Goal: Task Accomplishment & Management: Manage account settings

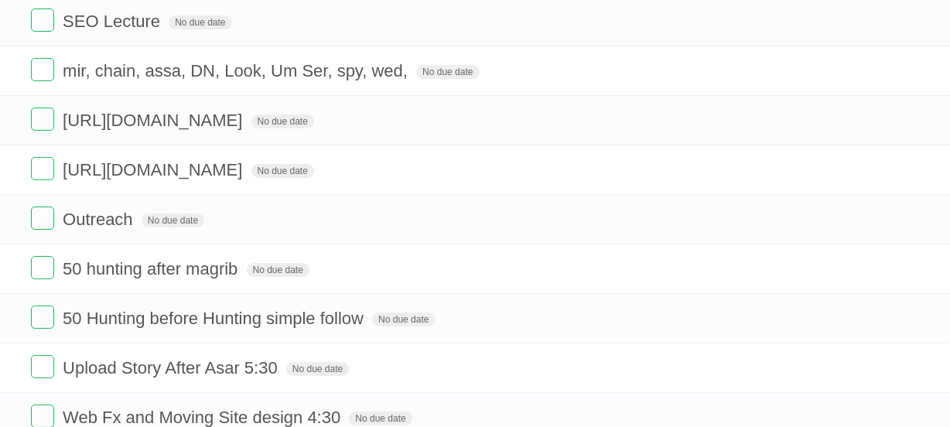
scroll to position [153, 0]
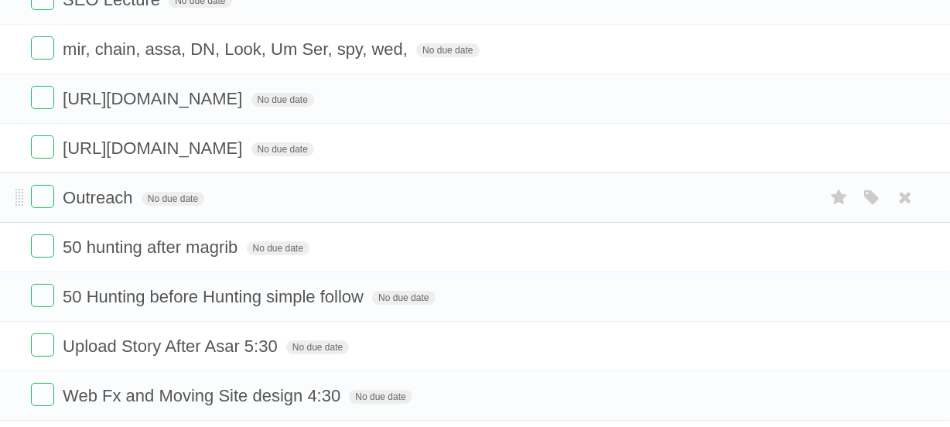
click at [237, 190] on form "Outreach No due date White Red Blue Green Purple Orange" at bounding box center [475, 198] width 888 height 26
click at [243, 190] on form "Outreach No due date White Red Blue Green Purple Orange" at bounding box center [475, 198] width 888 height 26
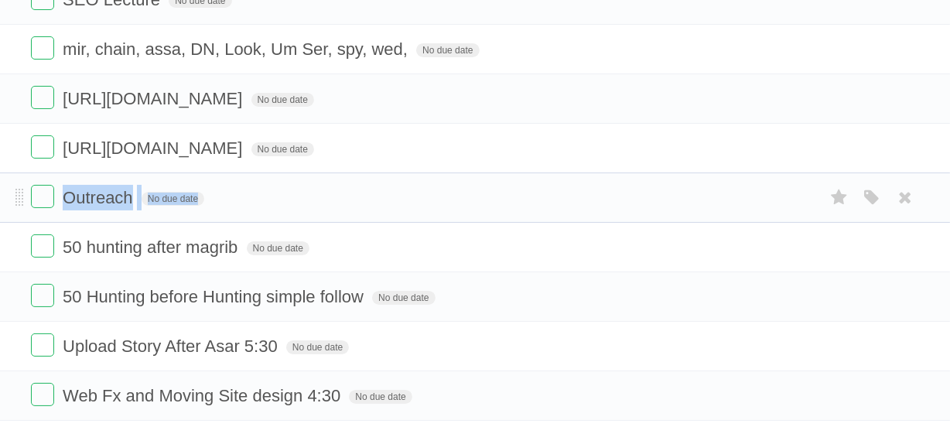
click at [243, 190] on form "Outreach No due date White Red Blue Green Purple Orange" at bounding box center [475, 198] width 888 height 26
click at [258, 190] on form "Outreach No due date White Red Blue Green Purple Orange" at bounding box center [475, 198] width 888 height 26
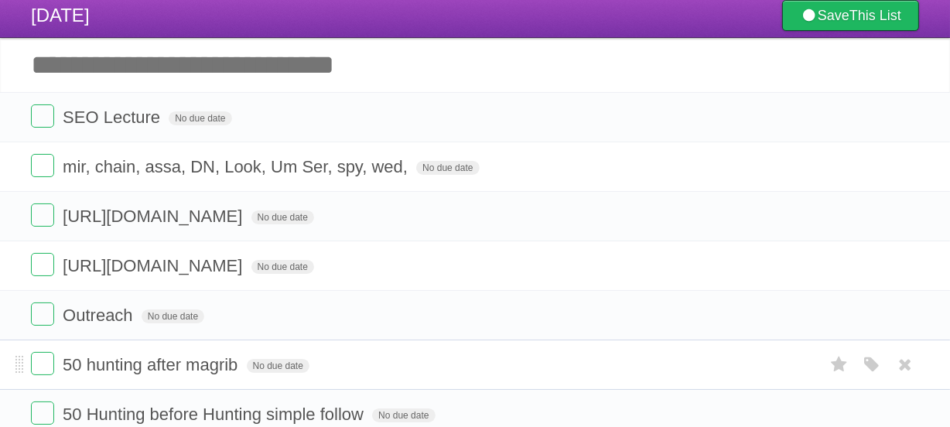
scroll to position [0, 0]
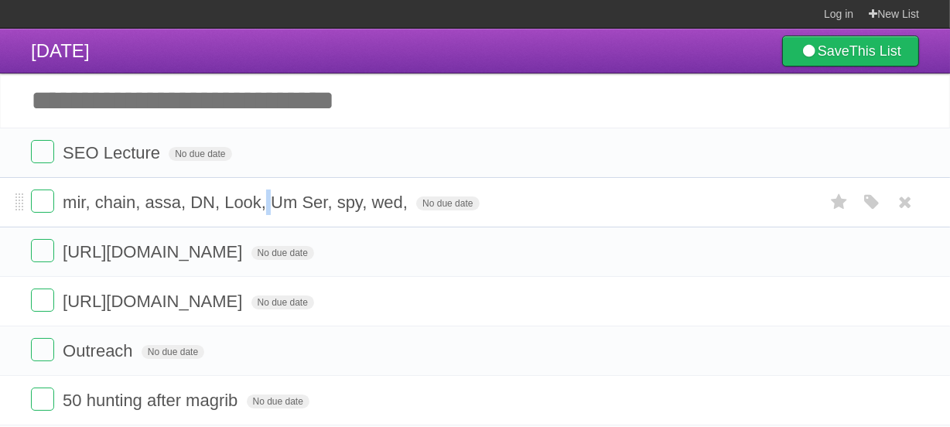
click at [267, 202] on span "mir, chain, assa, DN, Look, Um Ser, spy, wed," at bounding box center [237, 202] width 349 height 19
click at [279, 138] on li "SEO Lecture No due date White Red Blue Green Purple Orange" at bounding box center [475, 153] width 950 height 50
